Goal: Information Seeking & Learning: Compare options

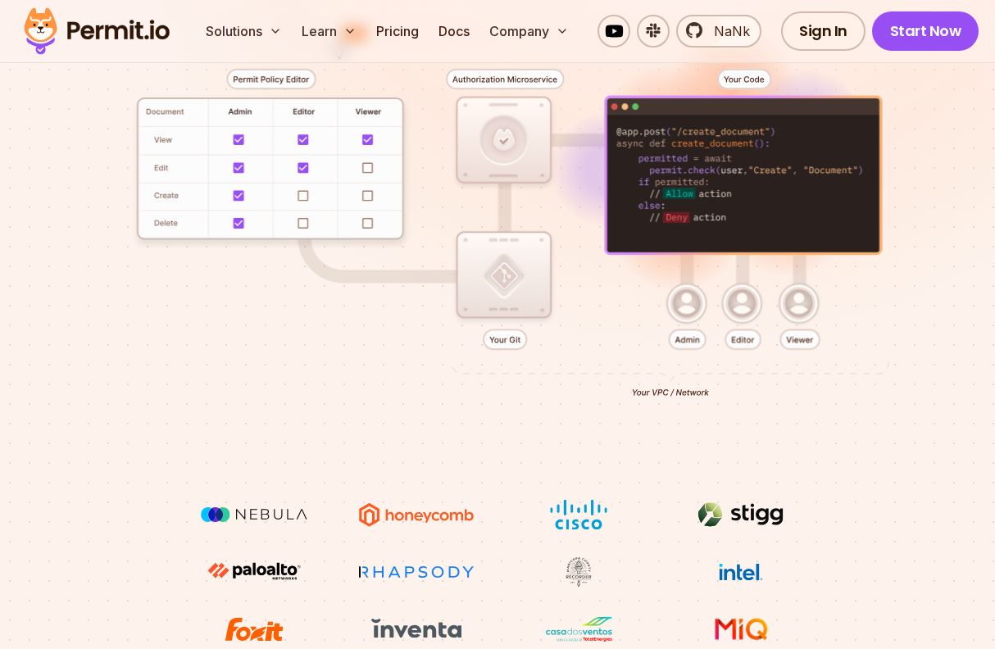
scroll to position [386, 0]
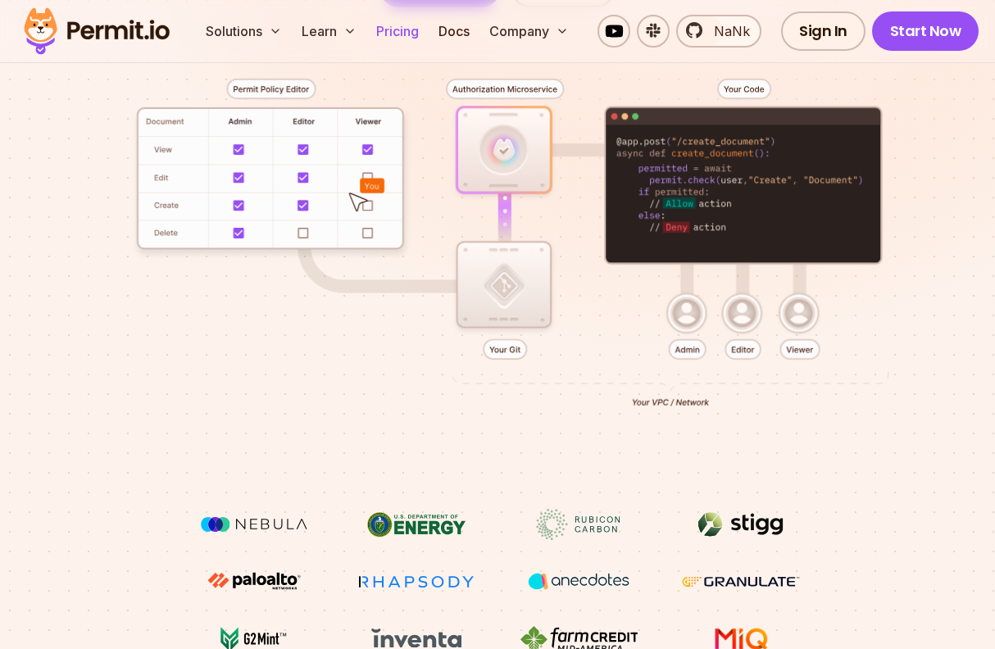
click at [420, 30] on link "Pricing" at bounding box center [398, 31] width 56 height 33
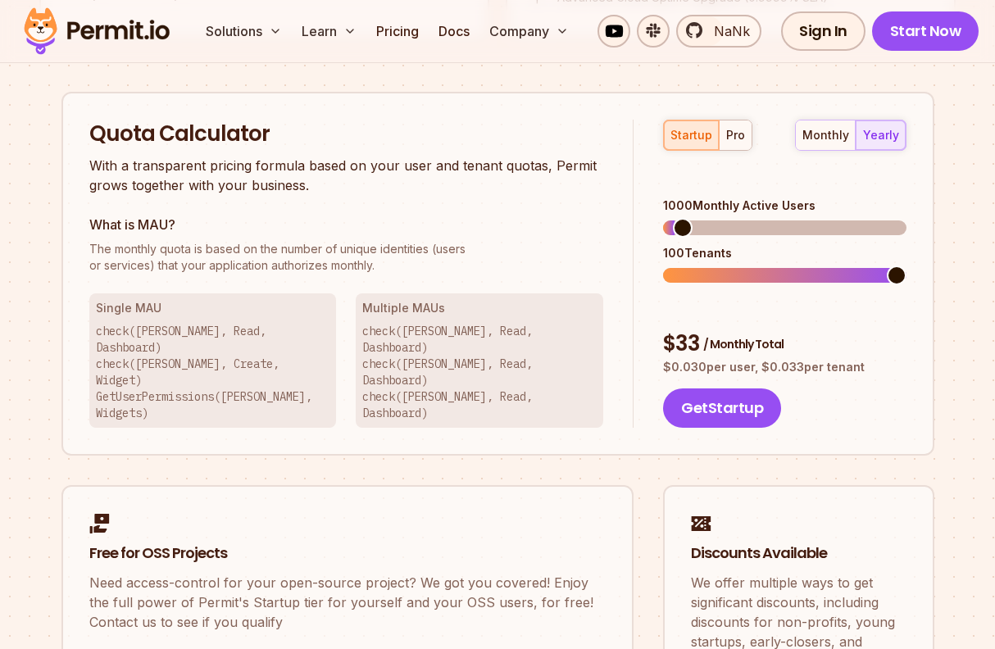
scroll to position [1447, 0]
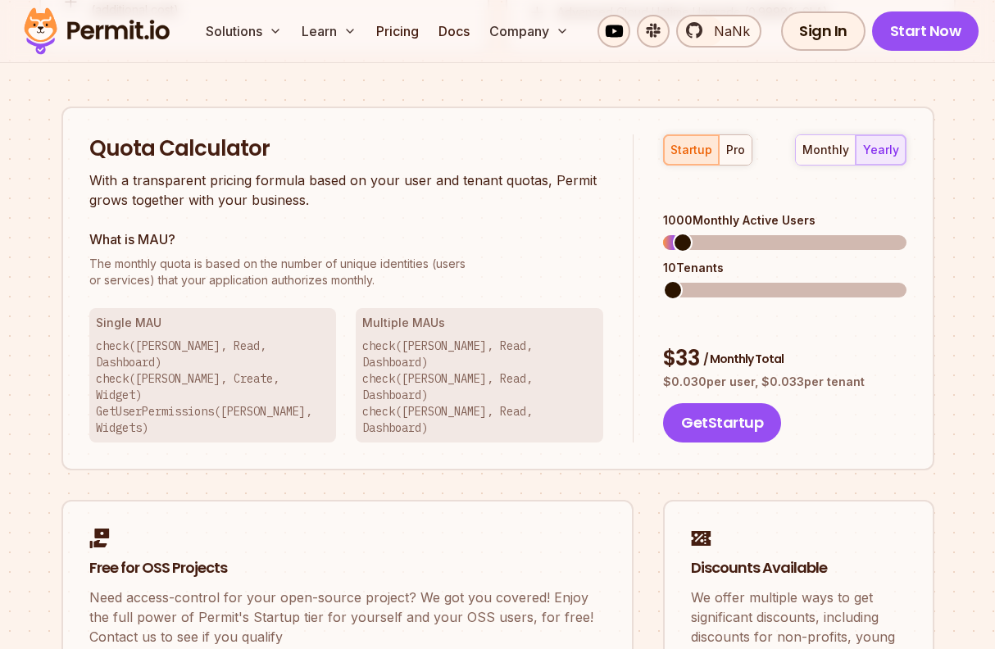
click at [665, 280] on span at bounding box center [673, 290] width 20 height 20
click at [695, 233] on span at bounding box center [703, 243] width 20 height 20
click at [724, 164] on button "pro" at bounding box center [735, 150] width 33 height 30
click at [688, 155] on div "startup" at bounding box center [691, 150] width 42 height 16
click at [877, 149] on div "monthly yearly" at bounding box center [850, 149] width 111 height 31
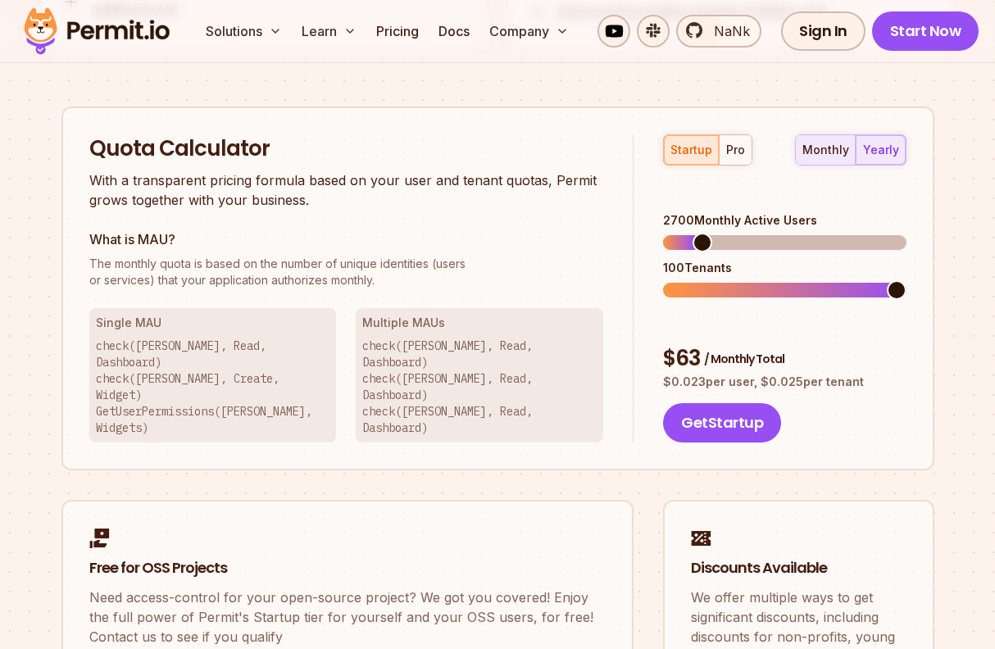
click at [834, 148] on div "monthly" at bounding box center [825, 150] width 47 height 16
click at [663, 280] on span at bounding box center [673, 290] width 20 height 20
click at [769, 233] on span at bounding box center [771, 243] width 20 height 20
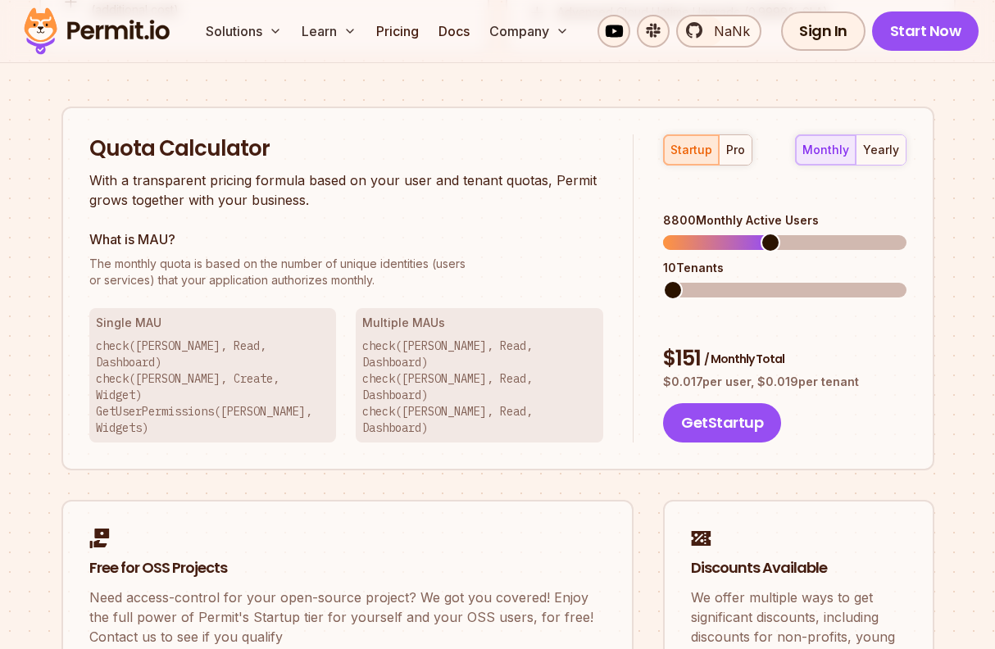
click at [663, 280] on span at bounding box center [673, 290] width 20 height 20
click at [826, 148] on div "monthly yearly" at bounding box center [850, 149] width 111 height 31
click at [889, 148] on div "yearly" at bounding box center [881, 150] width 36 height 16
click at [824, 152] on div "monthly" at bounding box center [825, 150] width 47 height 16
